Goal: Information Seeking & Learning: Learn about a topic

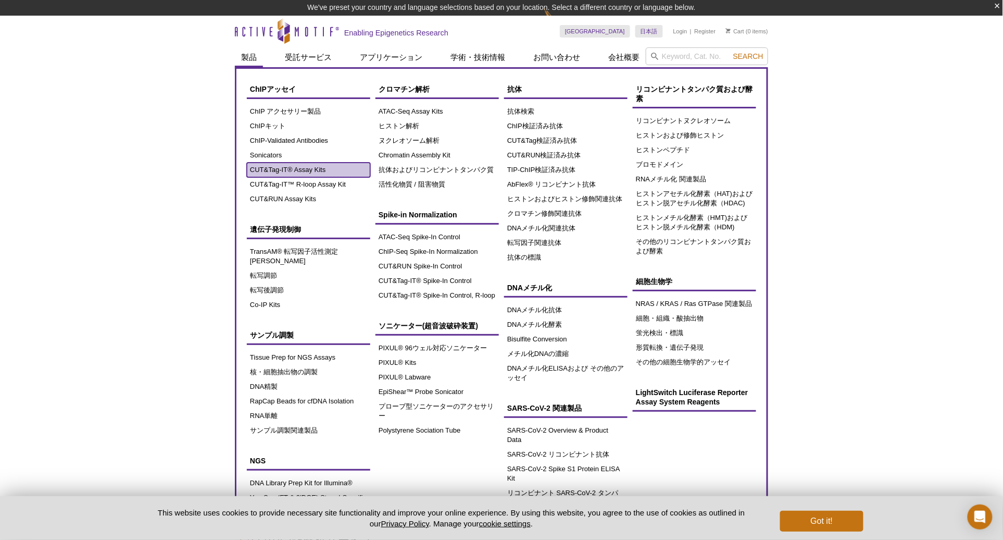
click at [287, 172] on link "CUT&Tag-IT® Assay Kits" at bounding box center [308, 169] width 123 height 15
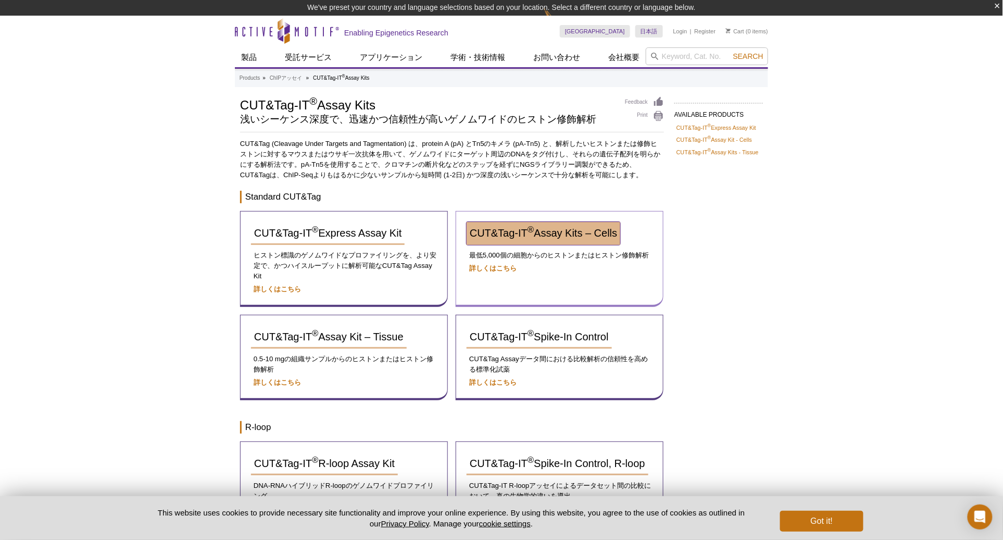
click at [595, 231] on span "CUT&Tag-IT ® Assay Kits – Cells" at bounding box center [543, 232] width 147 height 11
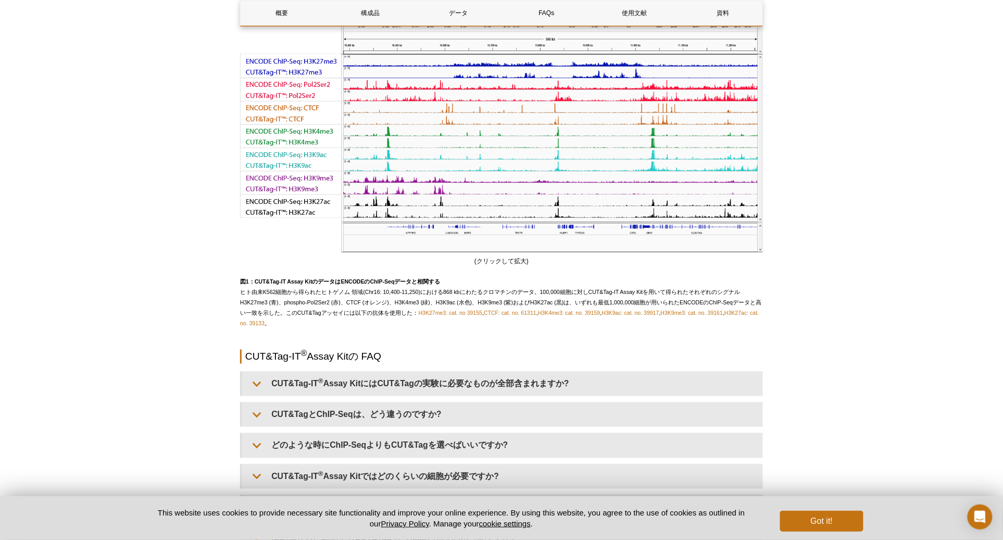
scroll to position [1996, 0]
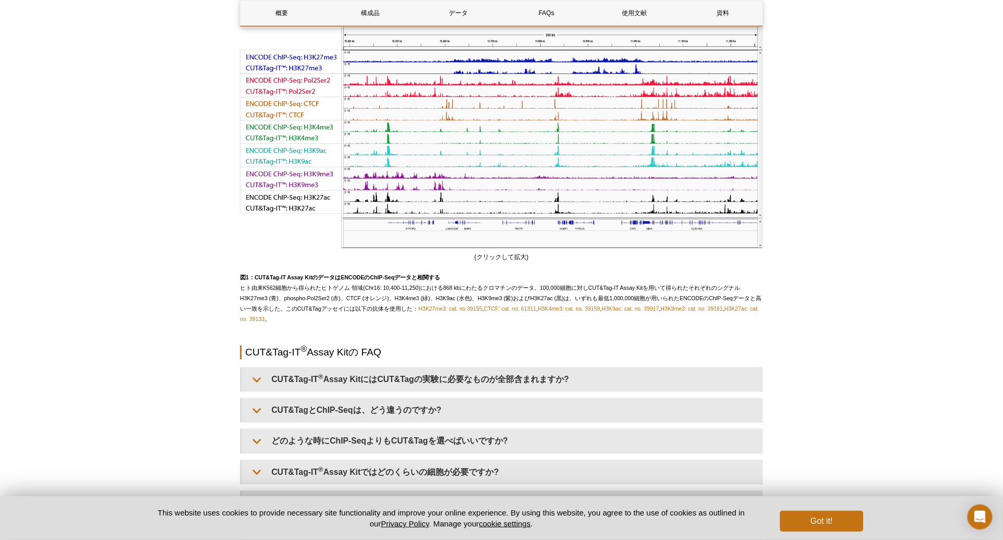
drag, startPoint x: 784, startPoint y: 189, endPoint x: 773, endPoint y: 185, distance: 11.5
click at [784, 189] on div "Active Motif Logo Enabling Epigenetics Research 0 Search Skip to content Active…" at bounding box center [501, 102] width 1003 height 4144
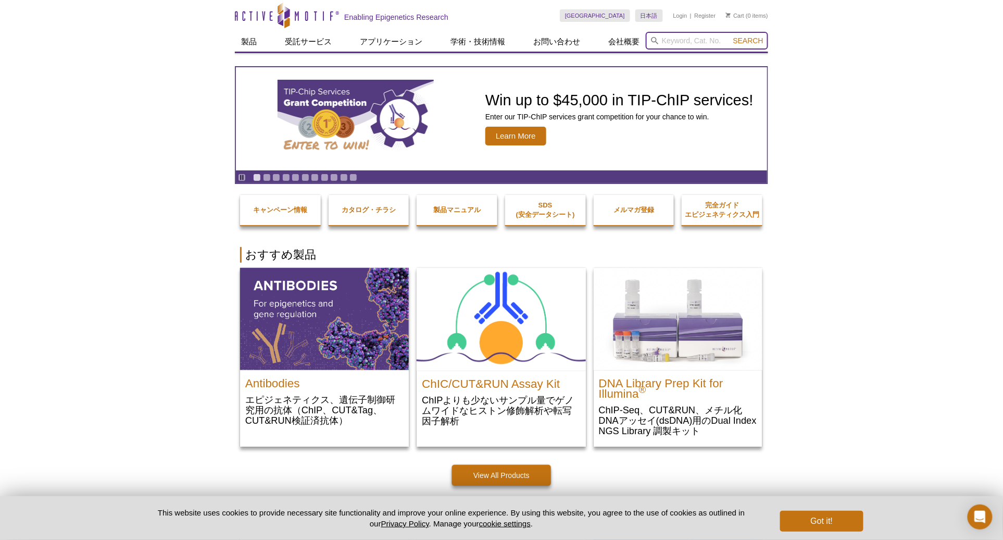
click at [667, 40] on input "search" at bounding box center [707, 41] width 122 height 18
type input "ezh2"
click at [730, 36] on button "Search" at bounding box center [748, 40] width 36 height 9
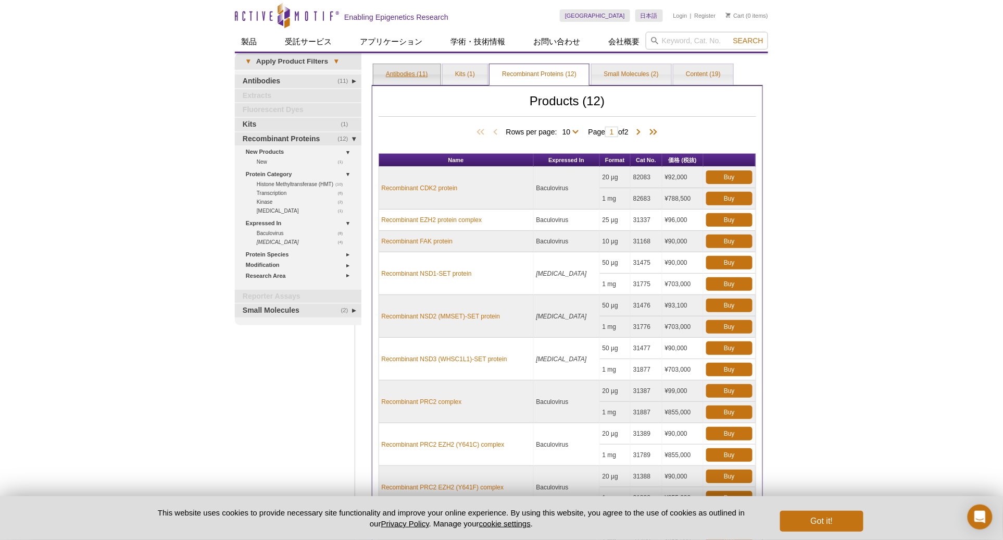
click at [408, 73] on link "Antibodies (11)" at bounding box center [406, 74] width 67 height 21
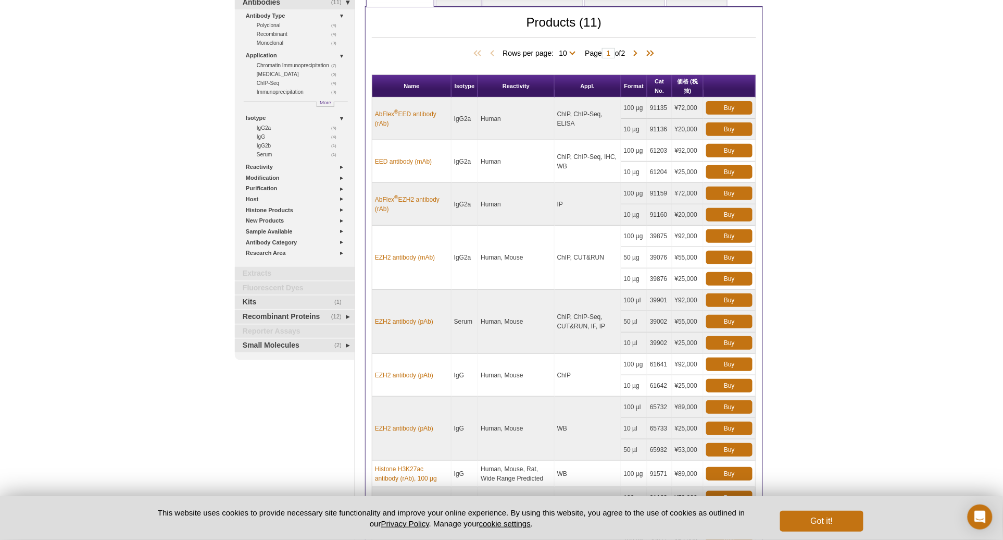
scroll to position [58, 0]
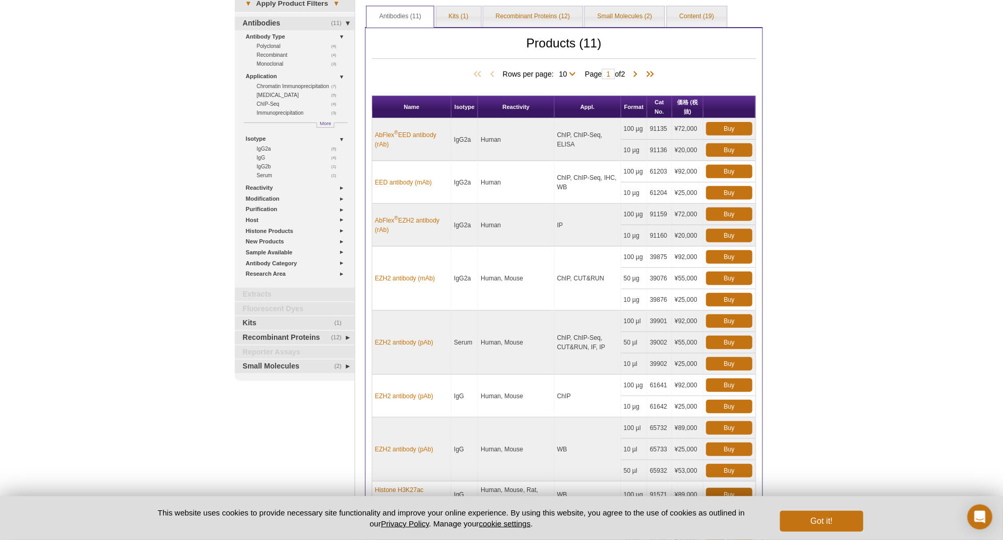
click at [856, 325] on div "Active Motif Logo Enabling Epigenetics Research 0 Search Skip to content Active…" at bounding box center [501, 356] width 1003 height 829
click at [417, 342] on link "EZH2 antibody (pAb)" at bounding box center [404, 341] width 58 height 9
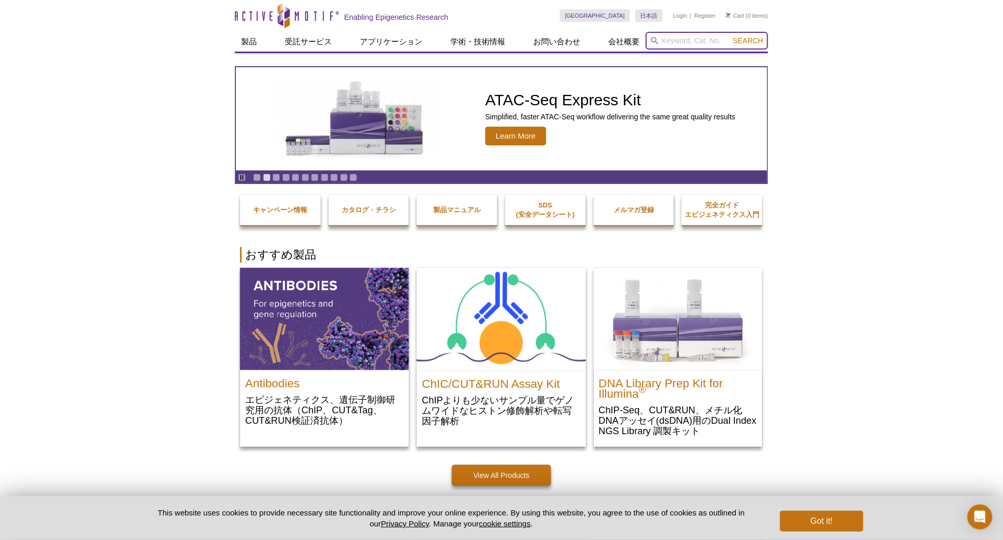
click at [676, 42] on input "search" at bounding box center [707, 41] width 122 height 18
paste input "WDR5"
type input "WDR5"
click at [737, 43] on span "Search" at bounding box center [748, 40] width 30 height 8
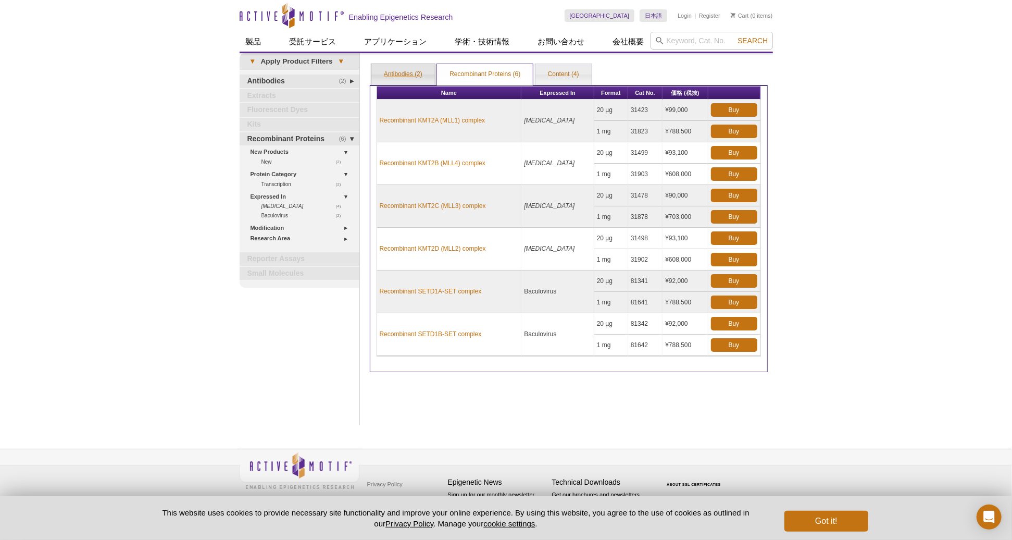
click at [401, 74] on link "Antibodies (2)" at bounding box center [403, 74] width 64 height 21
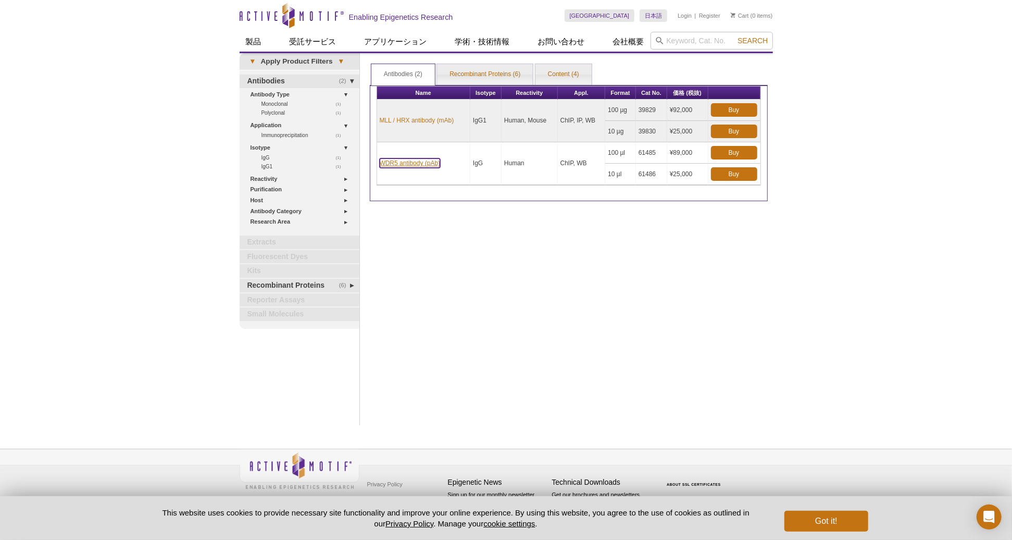
click at [410, 161] on link "WDR5 antibody (pAb)" at bounding box center [410, 162] width 61 height 9
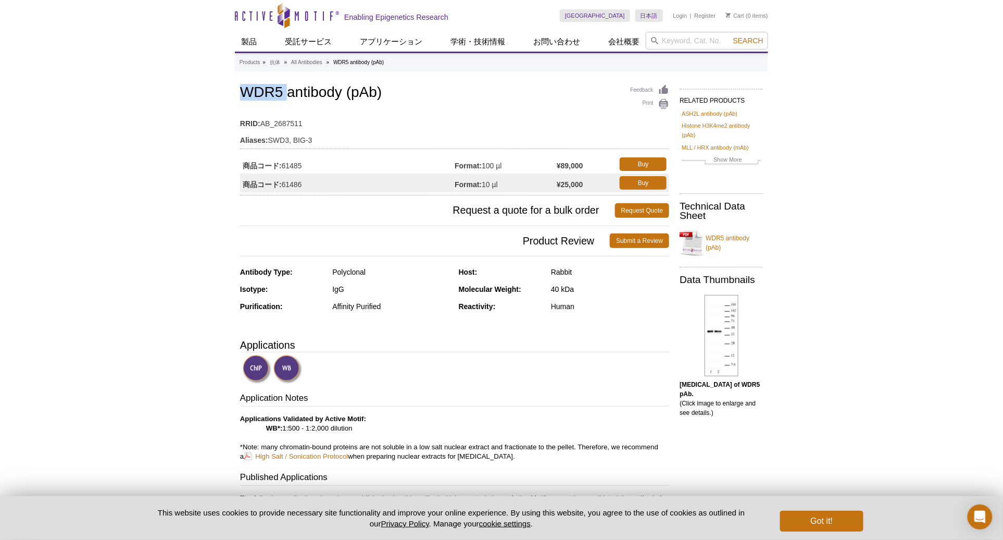
drag, startPoint x: 241, startPoint y: 87, endPoint x: 288, endPoint y: 94, distance: 47.4
click at [288, 94] on h1 "WDR5 antibody (pAb)" at bounding box center [454, 93] width 429 height 18
copy h1 "WDR5"
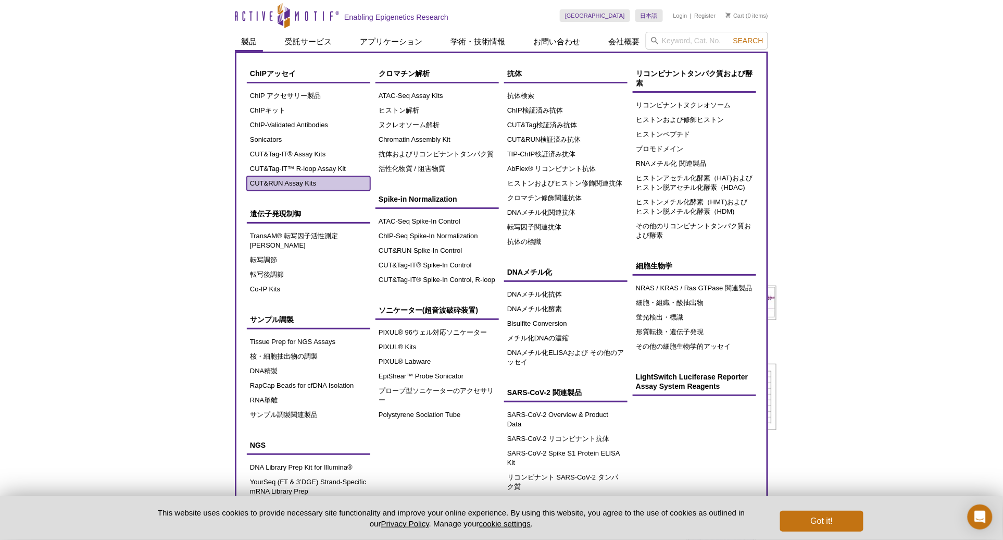
click at [290, 184] on link "CUT&RUN Assay Kits" at bounding box center [308, 183] width 123 height 15
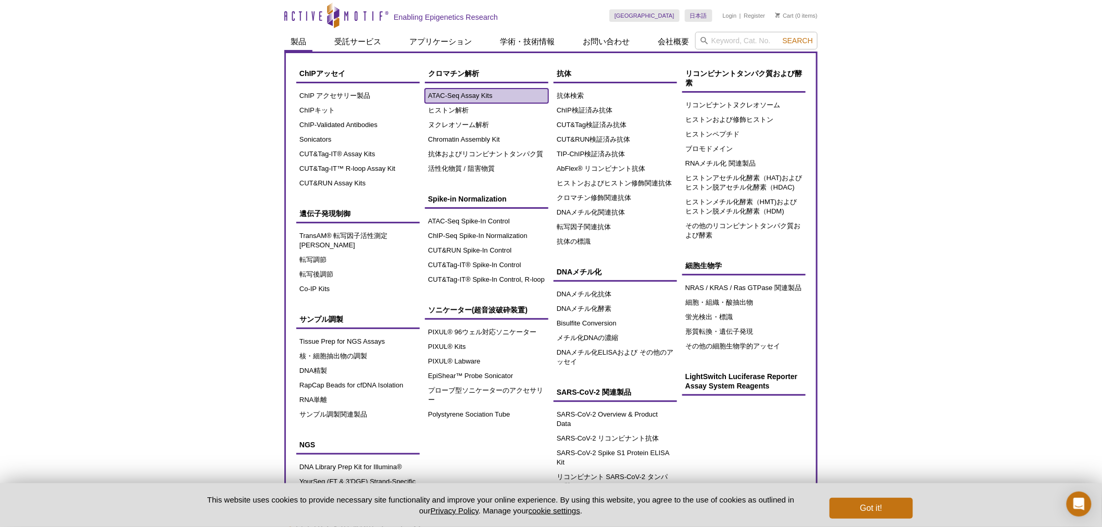
click at [464, 93] on link "ATAC-Seq Assay Kits" at bounding box center [486, 96] width 123 height 15
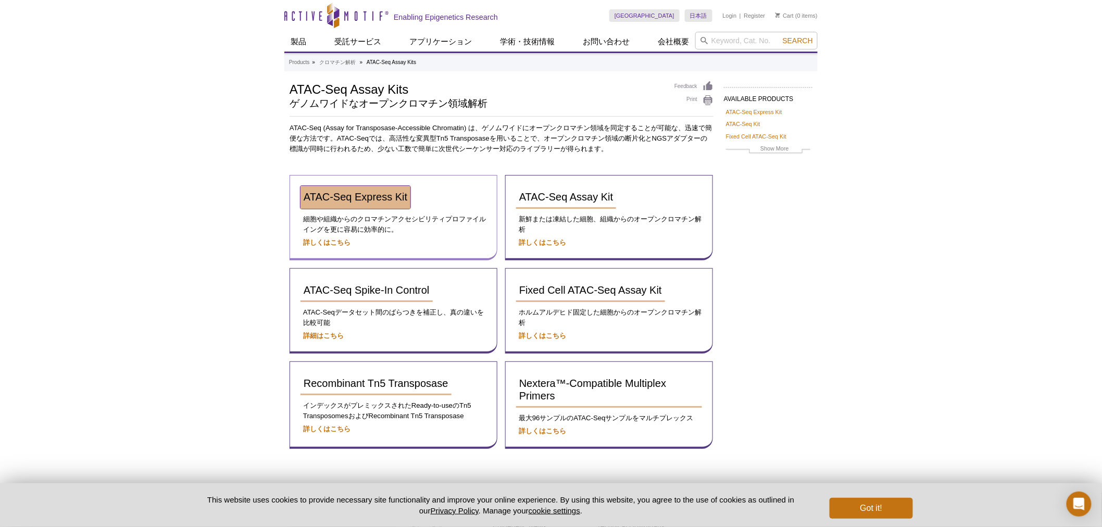
click at [383, 199] on span "ATAC-Seq Express Kit" at bounding box center [356, 196] width 104 height 11
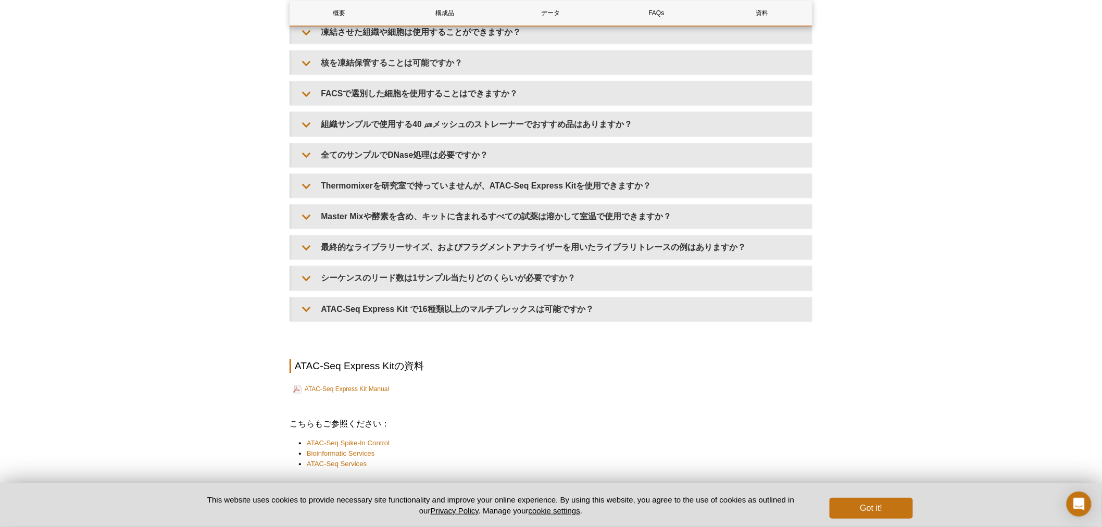
scroll to position [2415, 0]
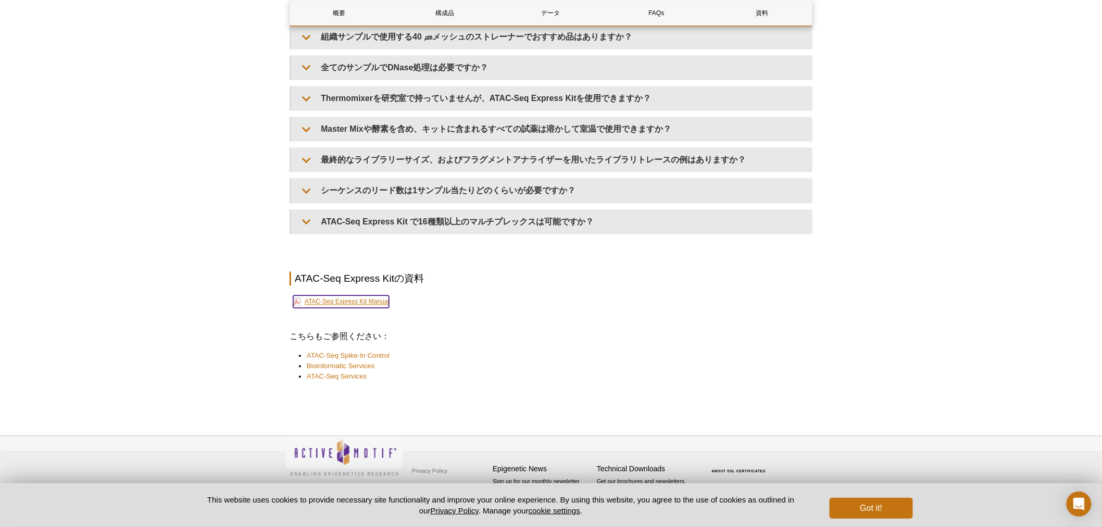
click at [381, 300] on link "ATAC-Seq Express Kit Manual" at bounding box center [341, 302] width 96 height 12
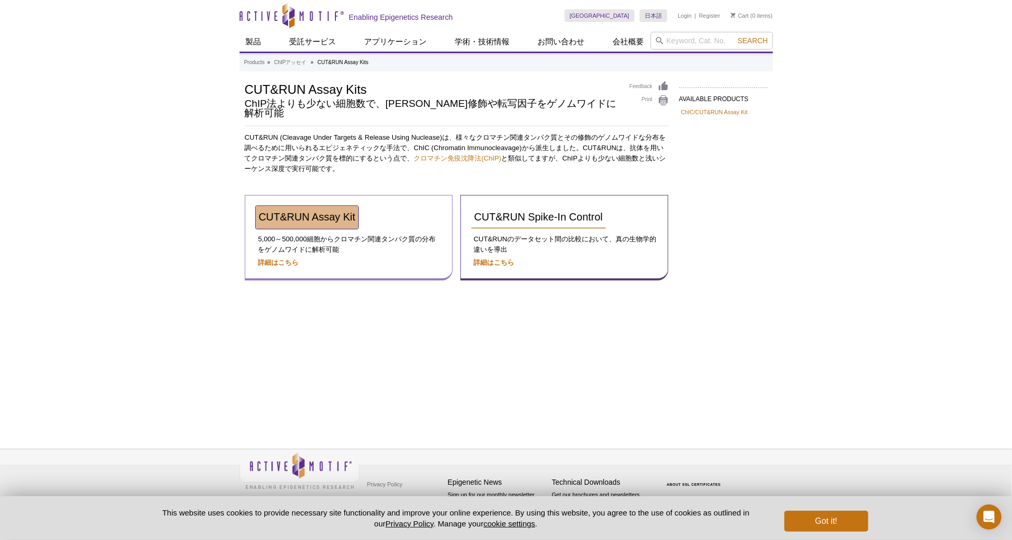
click at [327, 211] on span "CUT&RUN Assay Kit" at bounding box center [307, 216] width 97 height 11
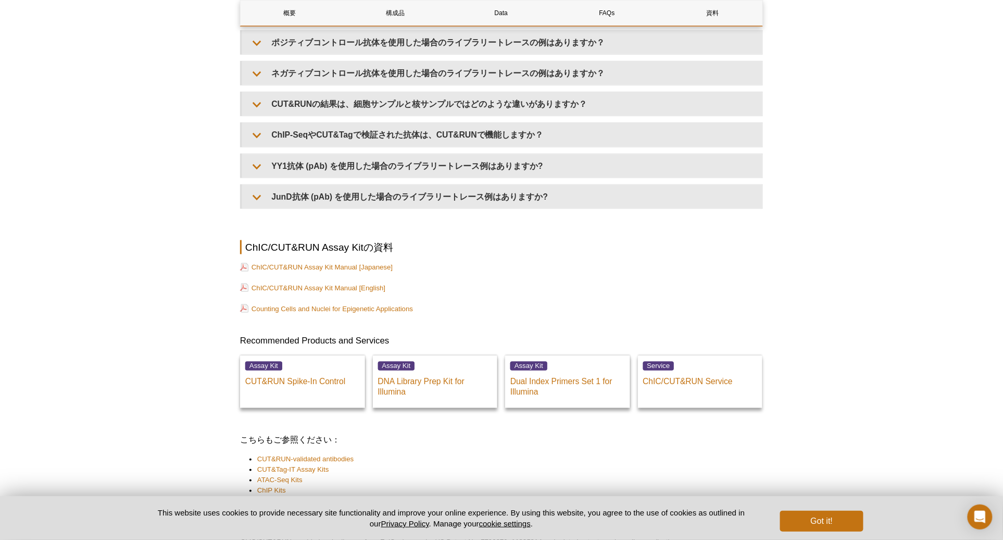
scroll to position [3585, 0]
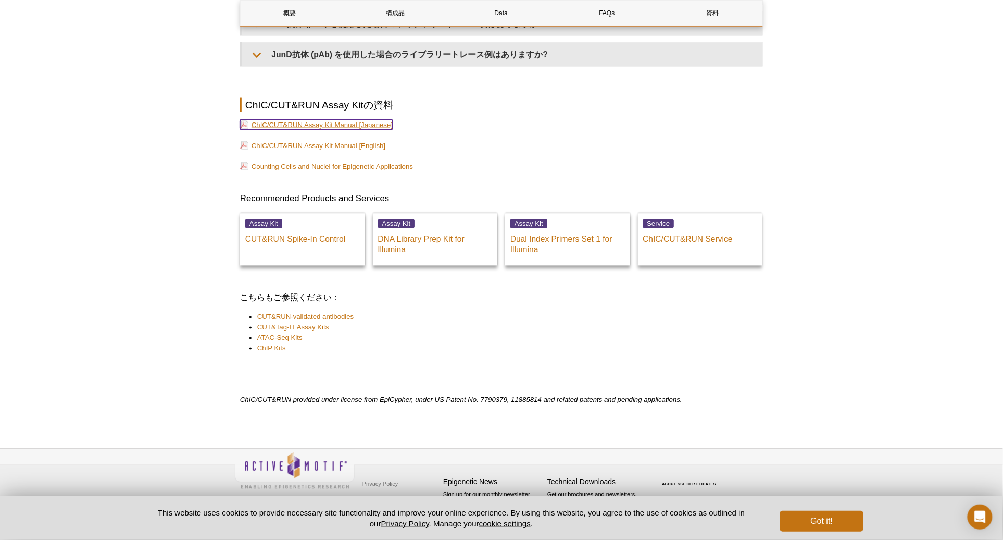
click at [357, 126] on link "ChIC/CUT&RUN Assay Kit Manual [Japanese]" at bounding box center [316, 125] width 153 height 10
